Goal: Entertainment & Leisure: Consume media (video, audio)

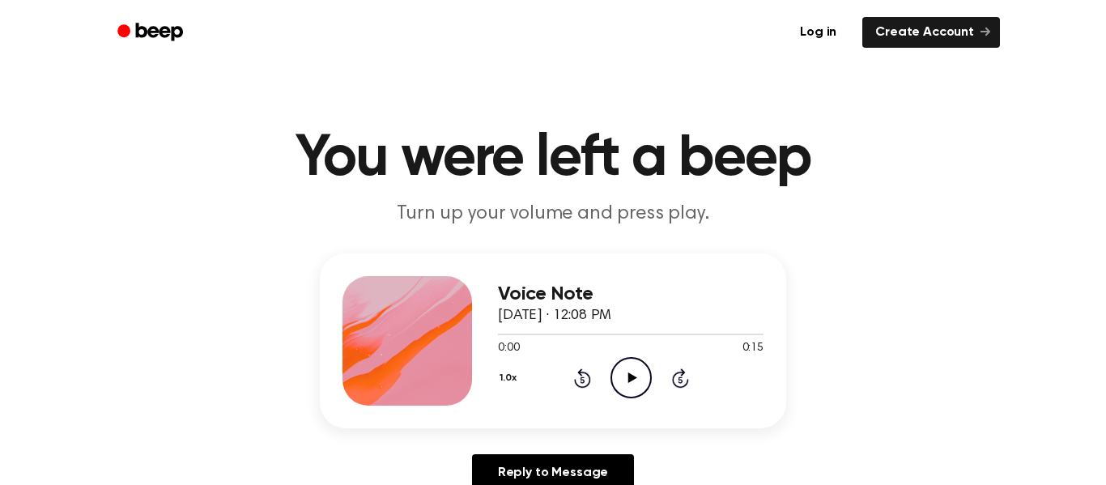
click at [632, 377] on icon at bounding box center [631, 377] width 9 height 11
click at [579, 388] on icon at bounding box center [582, 377] width 17 height 19
click at [581, 385] on icon "Rewind 5 seconds" at bounding box center [582, 378] width 18 height 21
click at [580, 380] on icon "Rewind 5 seconds" at bounding box center [582, 378] width 18 height 21
click at [669, 413] on div "Voice Note [DATE] · 12:08 PM 0:00 0:15 Your browser does not support the [objec…" at bounding box center [553, 340] width 466 height 175
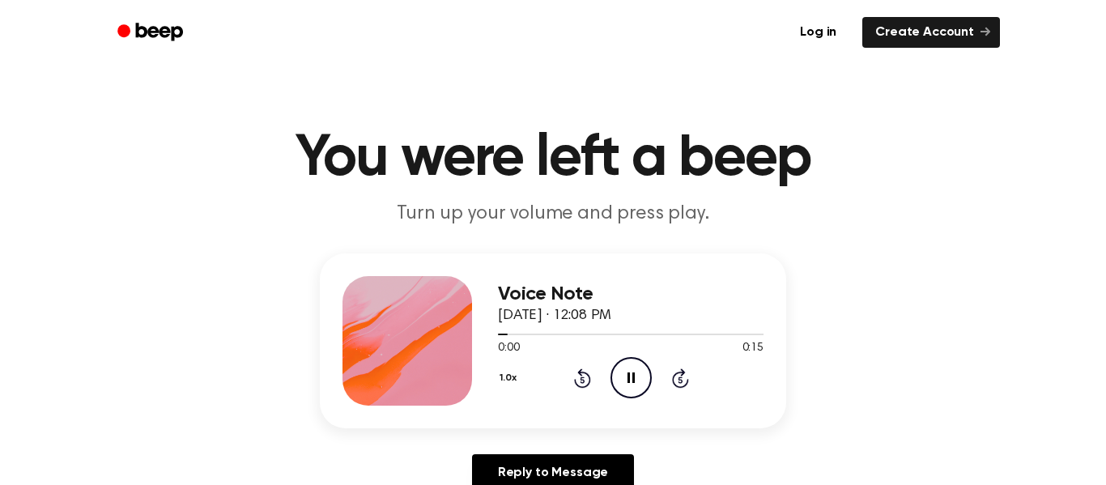
click at [653, 393] on div "1.0x Rewind 5 seconds Pause Audio Skip 5 seconds" at bounding box center [631, 377] width 266 height 41
click at [582, 381] on icon "Rewind 5 seconds" at bounding box center [582, 378] width 18 height 21
click at [638, 383] on icon "Pause Audio" at bounding box center [630, 377] width 41 height 41
click at [633, 380] on icon at bounding box center [631, 377] width 9 height 11
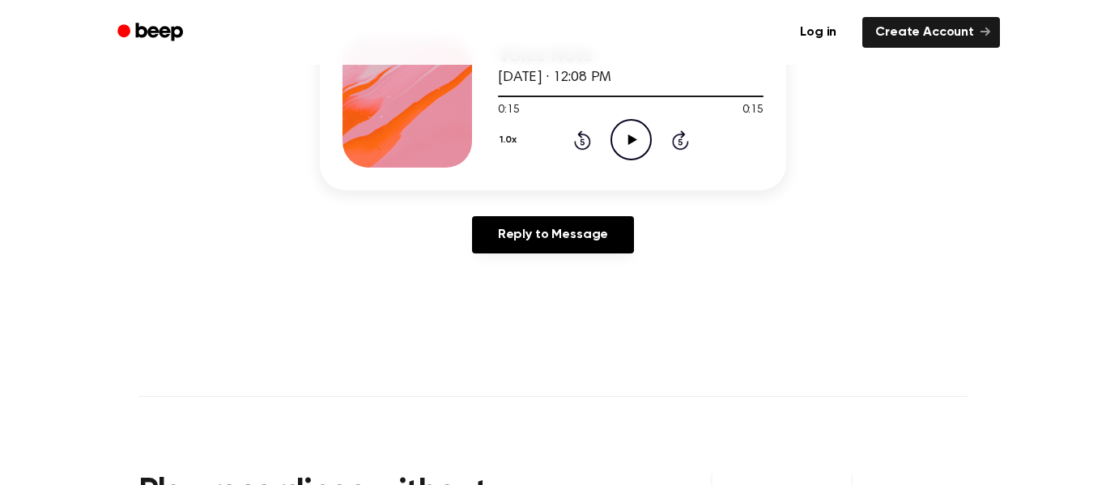
scroll to position [240, 0]
